Goal: Transaction & Acquisition: Purchase product/service

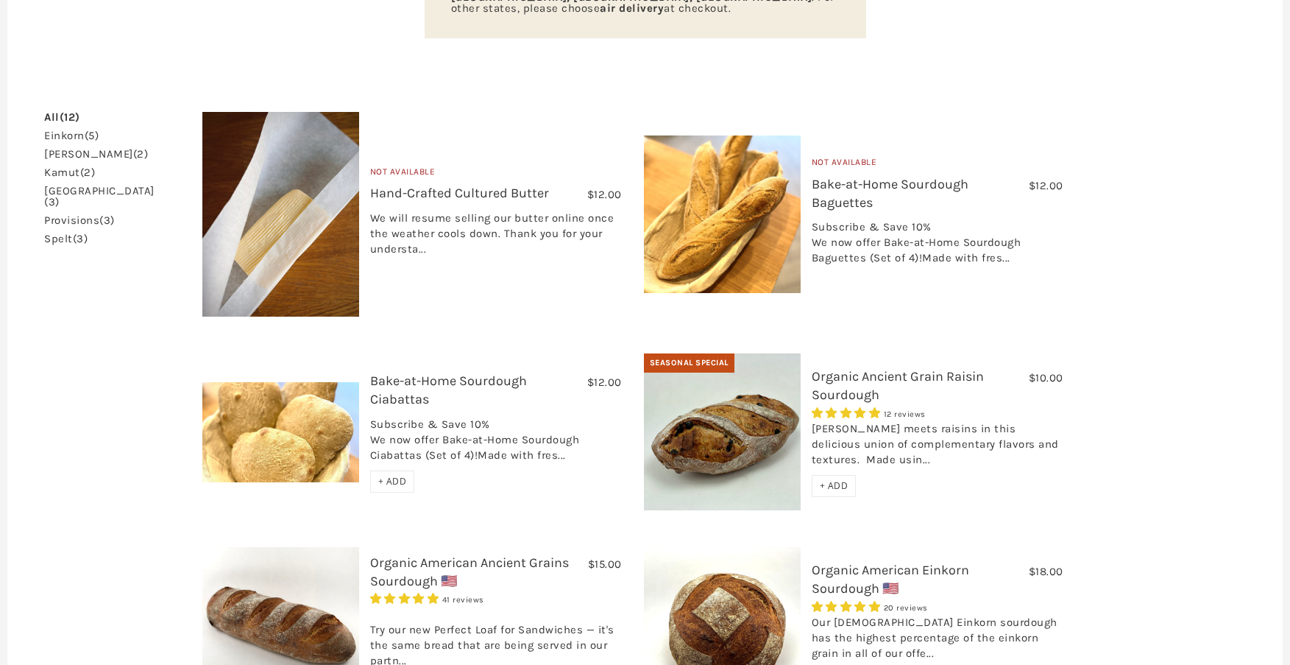
scroll to position [589, 0]
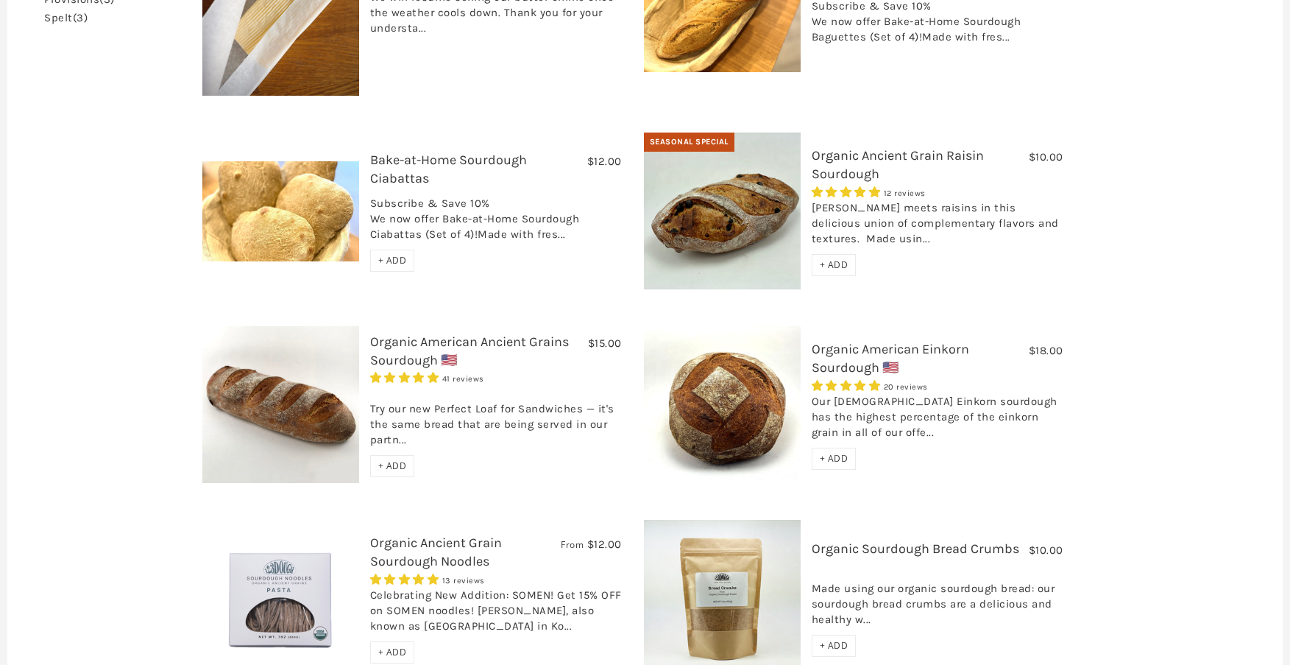
click at [849, 200] on div "[PERSON_NAME] meets raisins in this delicious union of complementary flavors an…" at bounding box center [938, 227] width 252 height 54
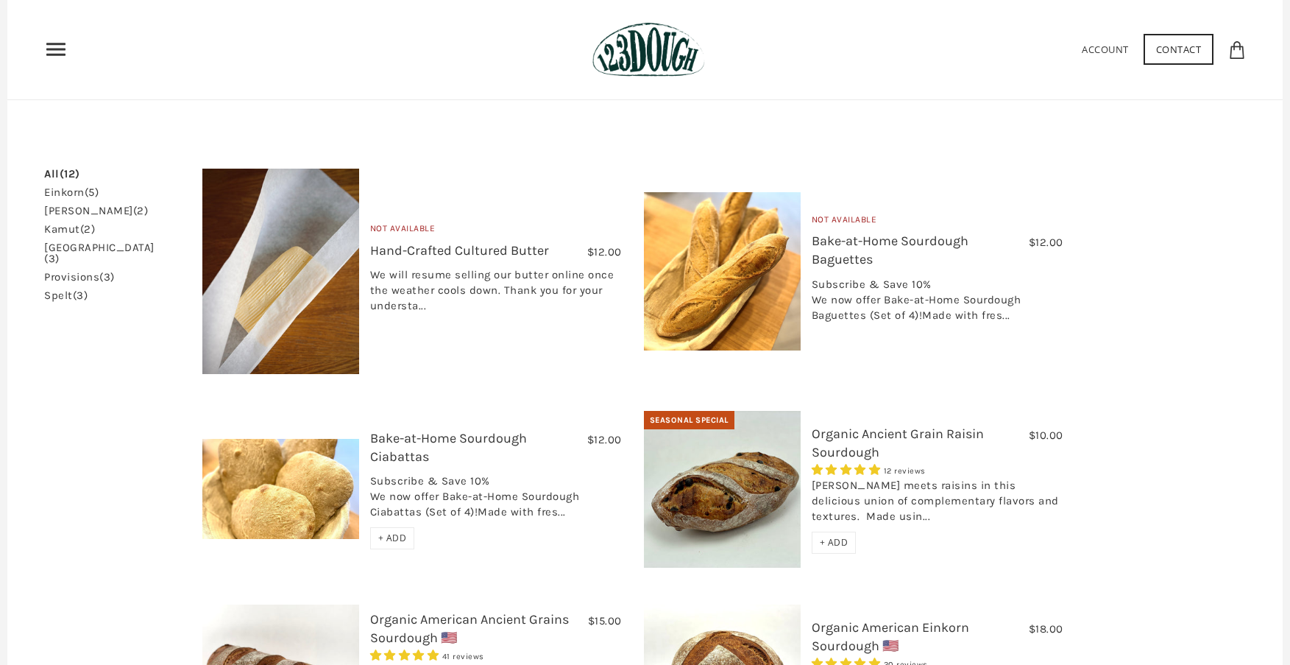
scroll to position [385, 0]
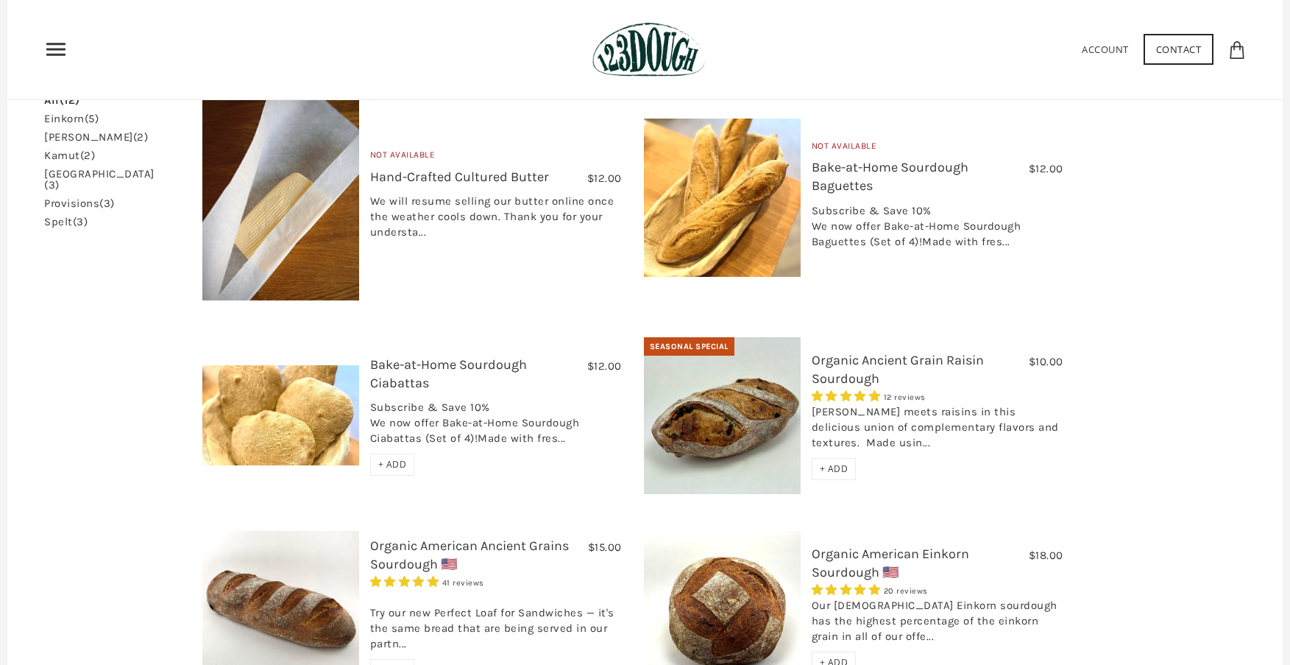
click at [699, 348] on img at bounding box center [722, 415] width 157 height 157
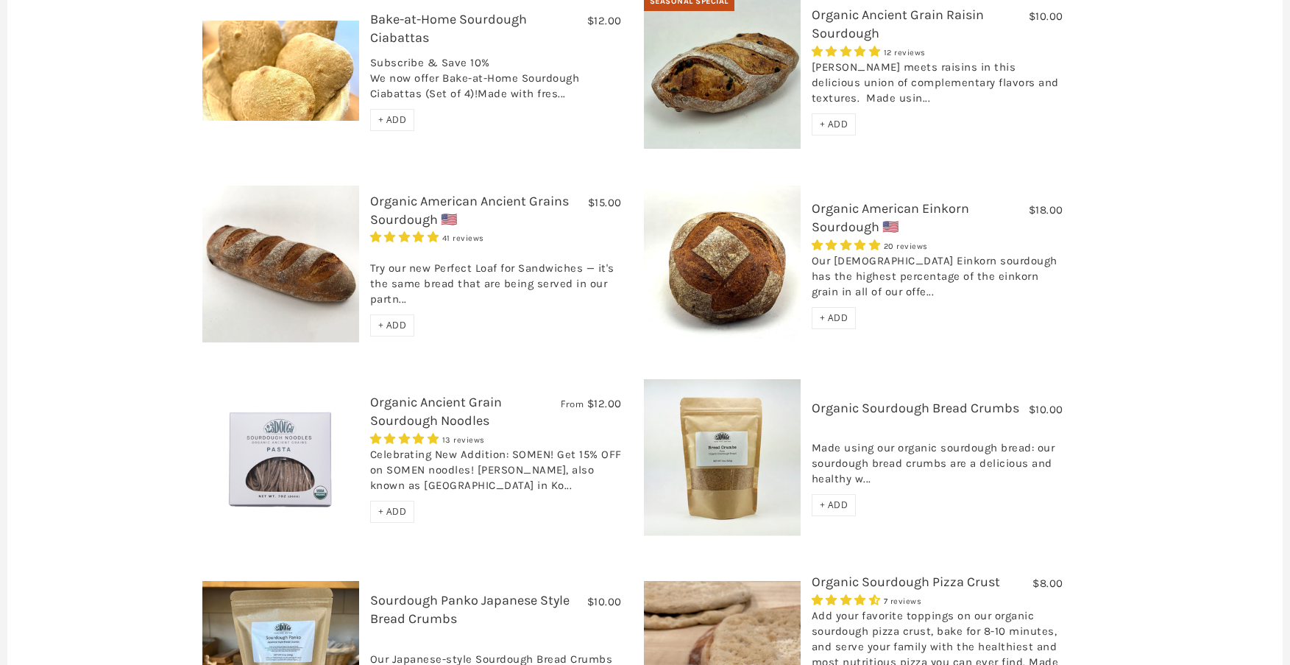
scroll to position [753, 0]
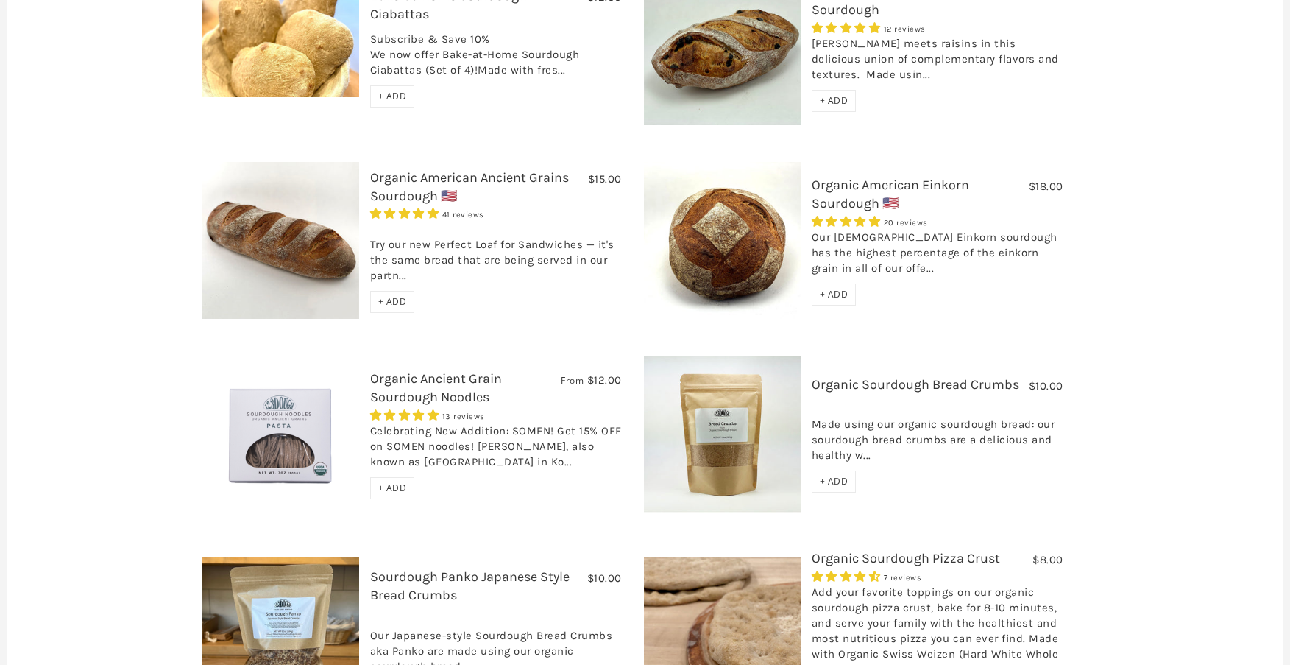
click at [375, 169] on link "Organic American Ancient Grains Sourdough 🇺🇸" at bounding box center [469, 186] width 199 height 35
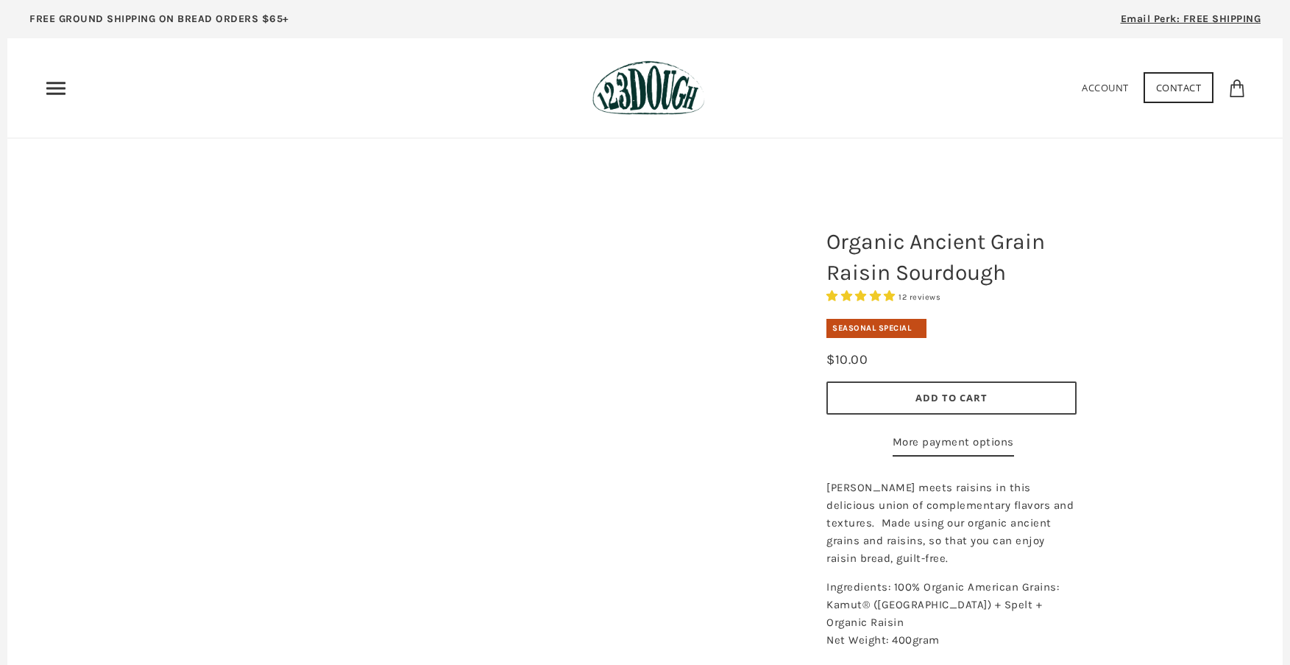
scroll to position [74, 0]
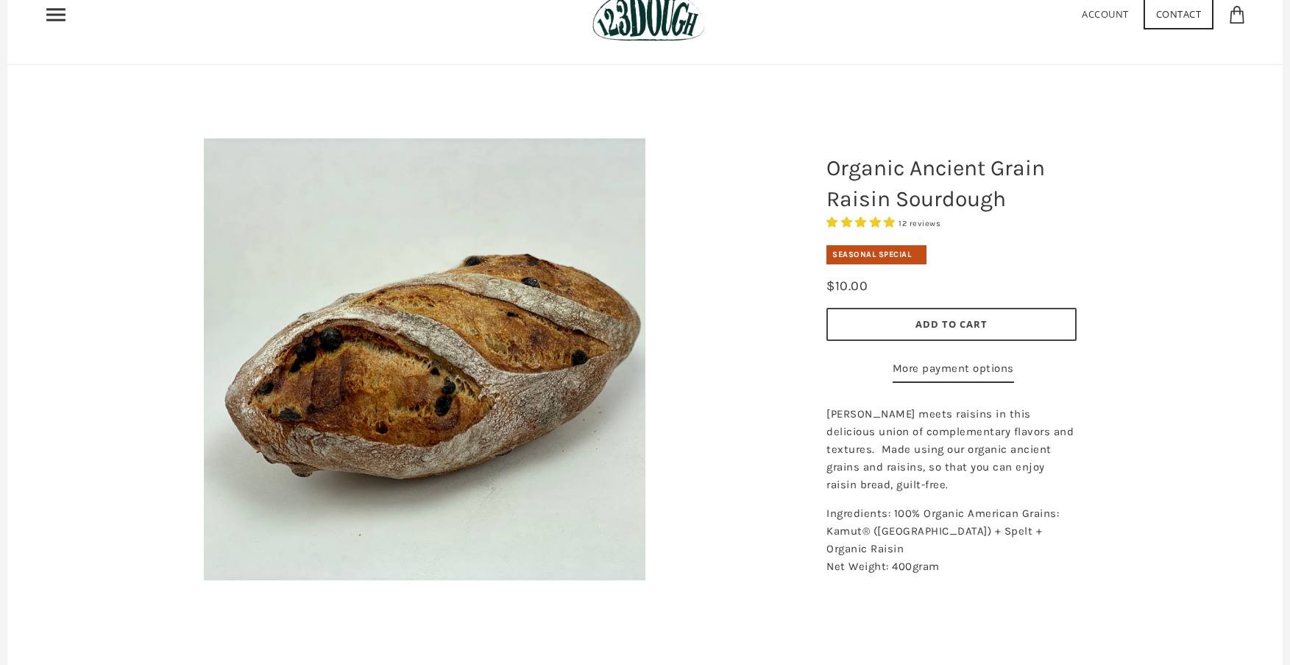
click at [924, 332] on button "Add to Cart" at bounding box center [952, 324] width 250 height 33
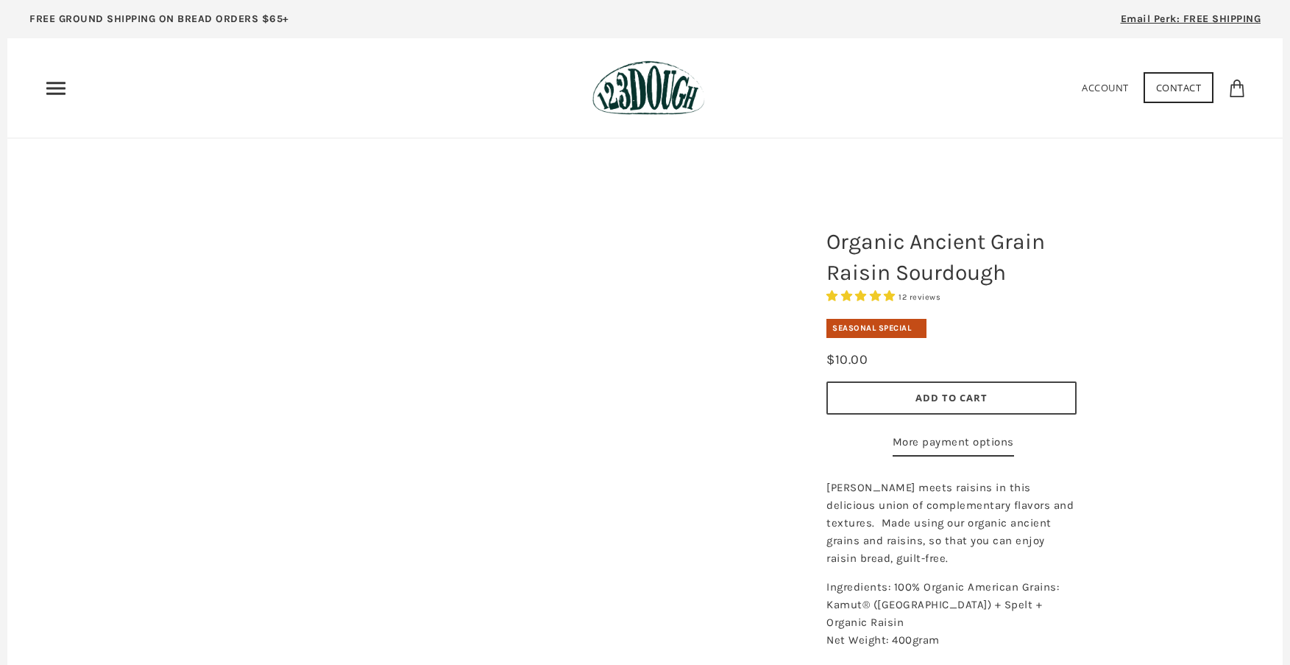
scroll to position [74, 0]
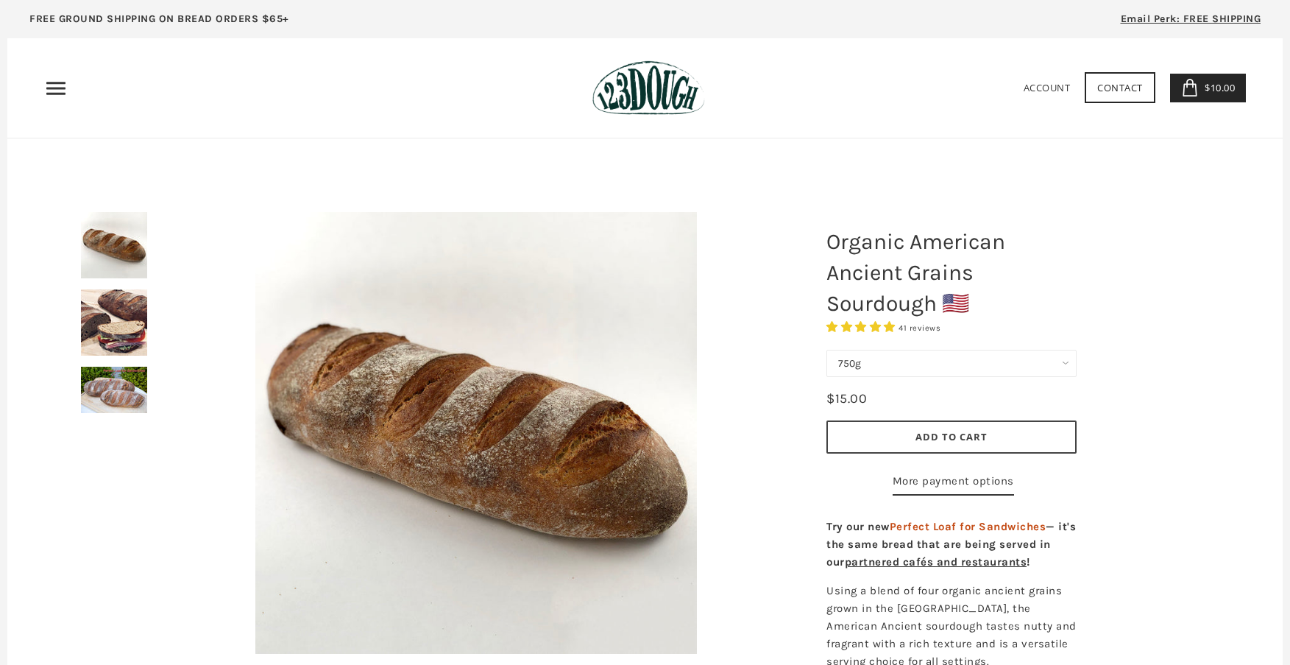
click at [923, 430] on span "Add to Cart" at bounding box center [952, 436] width 72 height 13
